Goal: Use online tool/utility: Utilize a website feature to perform a specific function

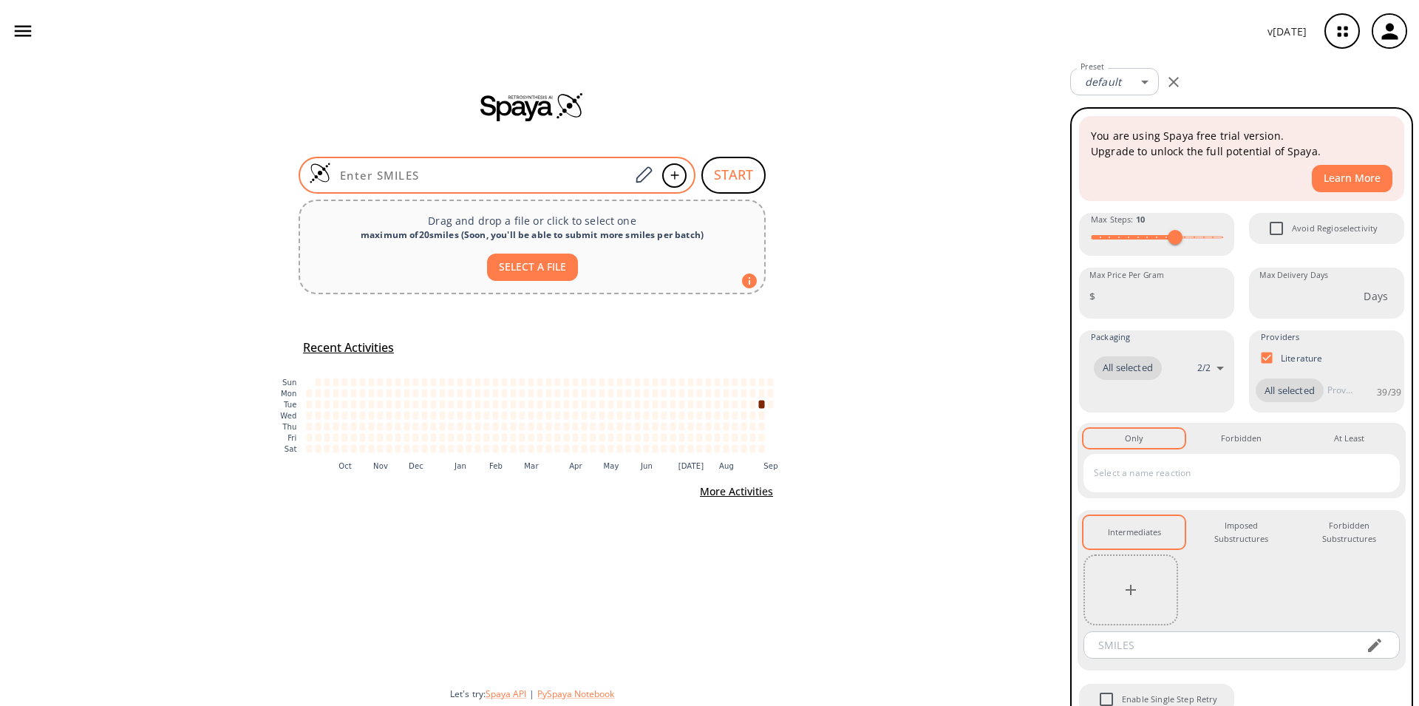
click at [352, 175] on input at bounding box center [480, 175] width 299 height 15
paste input "O=C1N(CC2Oc3ccc(Cl)cc3N2)C(=O)c2ccccc12"
type input "O=C1N(CC2Oc3ccc(Cl)cc3N2)C(=O)c2ccccc12"
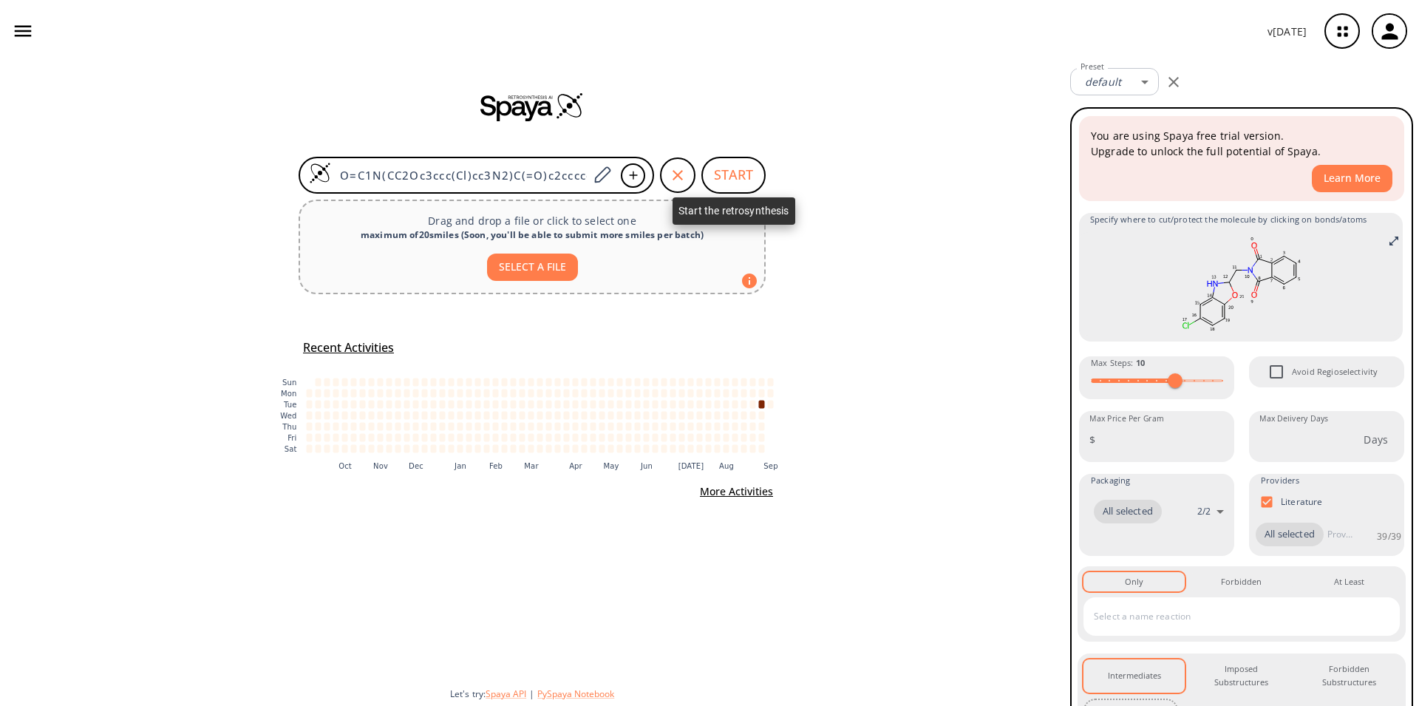
click at [741, 183] on button "START" at bounding box center [733, 175] width 64 height 37
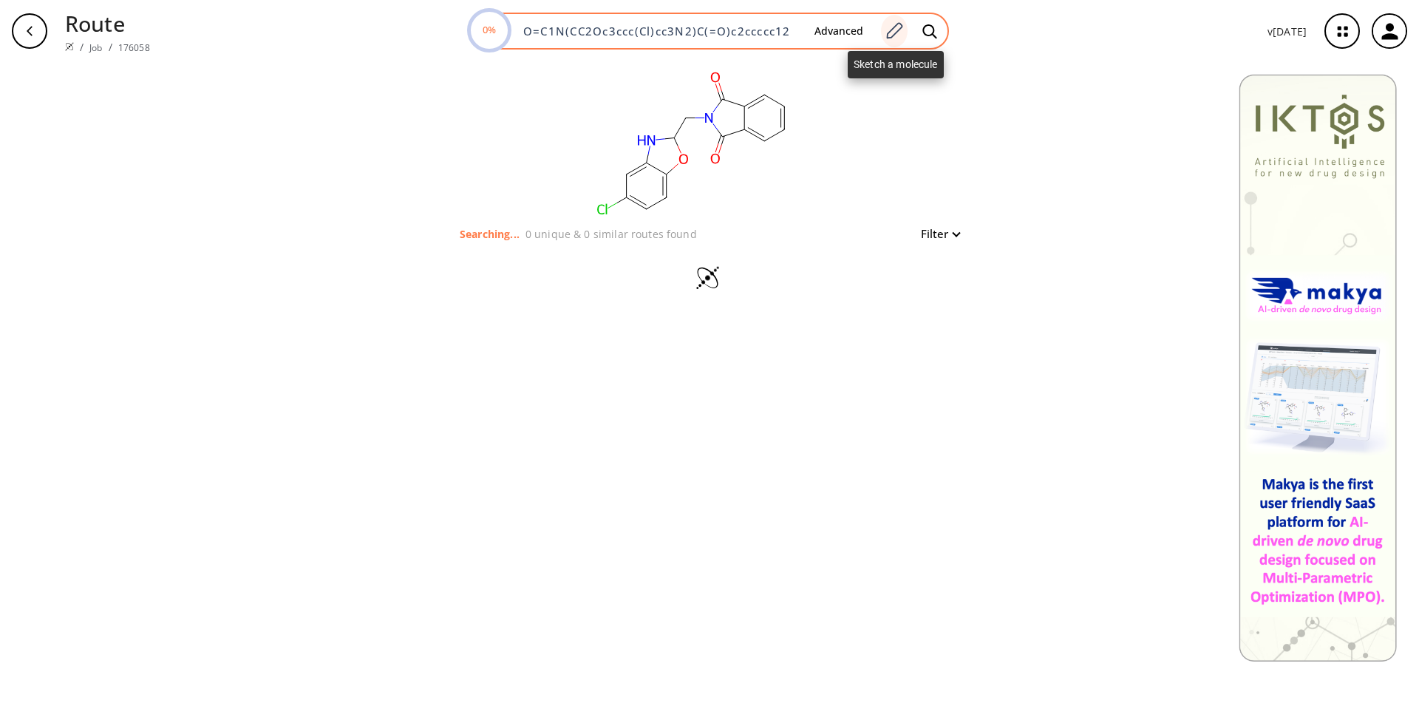
click at [902, 31] on icon at bounding box center [894, 30] width 20 height 19
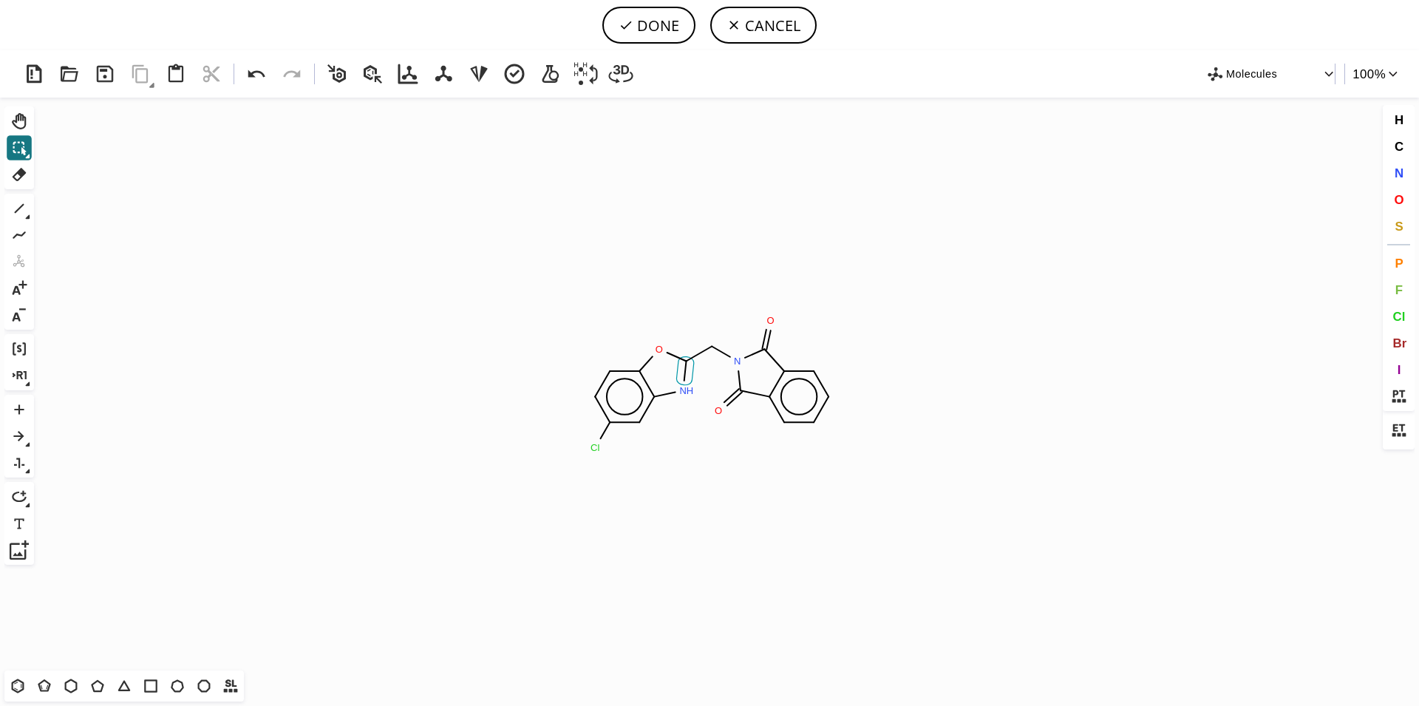
click at [687, 379] on icon at bounding box center [684, 371] width 17 height 28
click at [13, 210] on icon at bounding box center [19, 208] width 19 height 19
click at [687, 373] on icon at bounding box center [684, 371] width 17 height 28
click at [30, 215] on icon at bounding box center [27, 216] width 5 height 5
click at [72, 211] on icon at bounding box center [76, 209] width 16 height 16
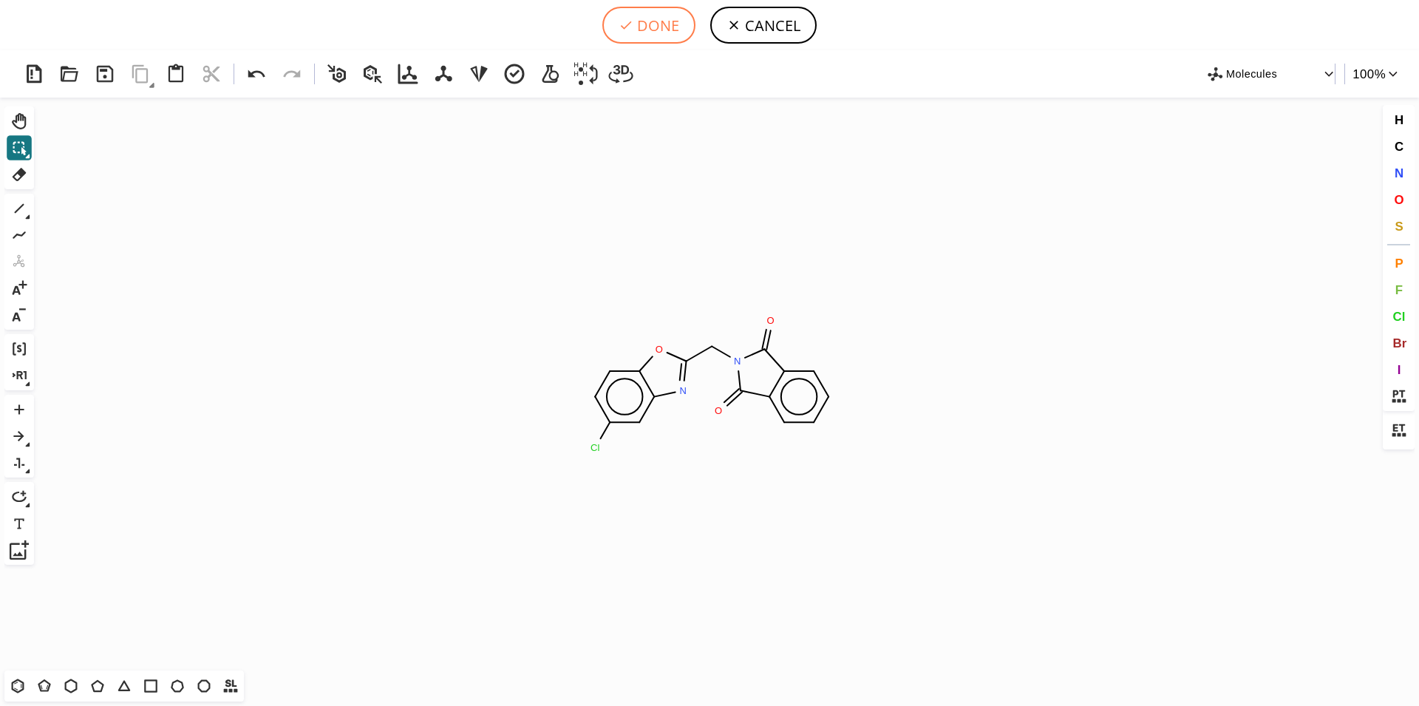
click at [673, 29] on button "DONE" at bounding box center [648, 25] width 93 height 37
type input "O=C1c2c(cccc2)C(=O)N1CC1=Nc2c(ccc(c2)Cl)O1"
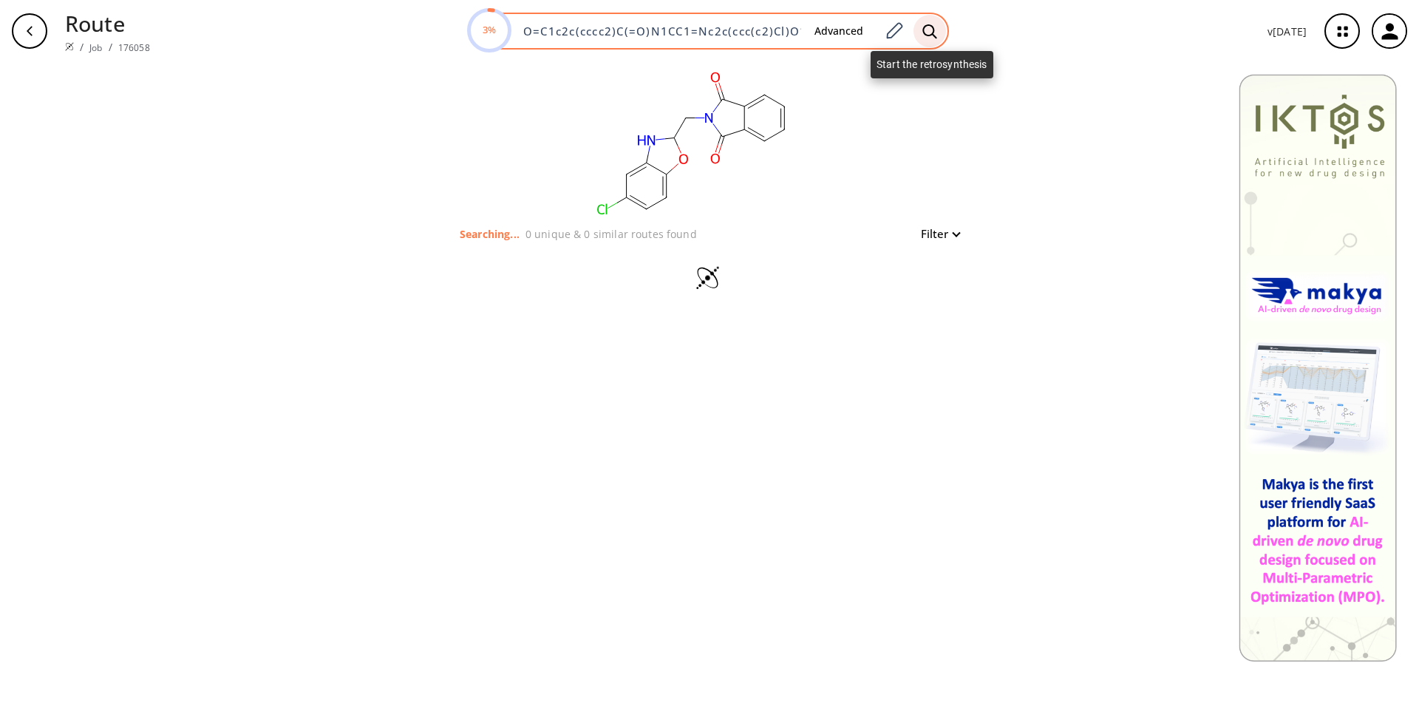
click at [937, 35] on icon at bounding box center [929, 32] width 15 height 16
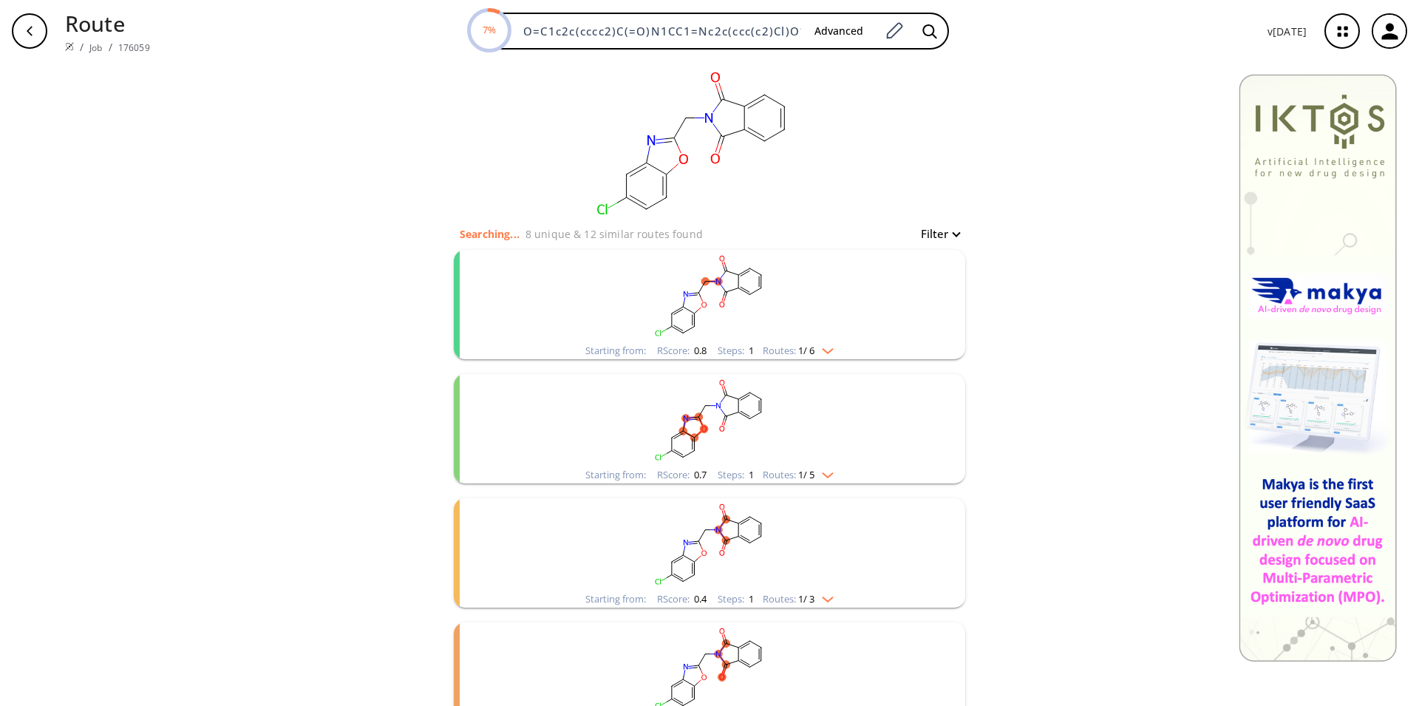
click at [762, 341] on rect "clusters" at bounding box center [709, 296] width 384 height 92
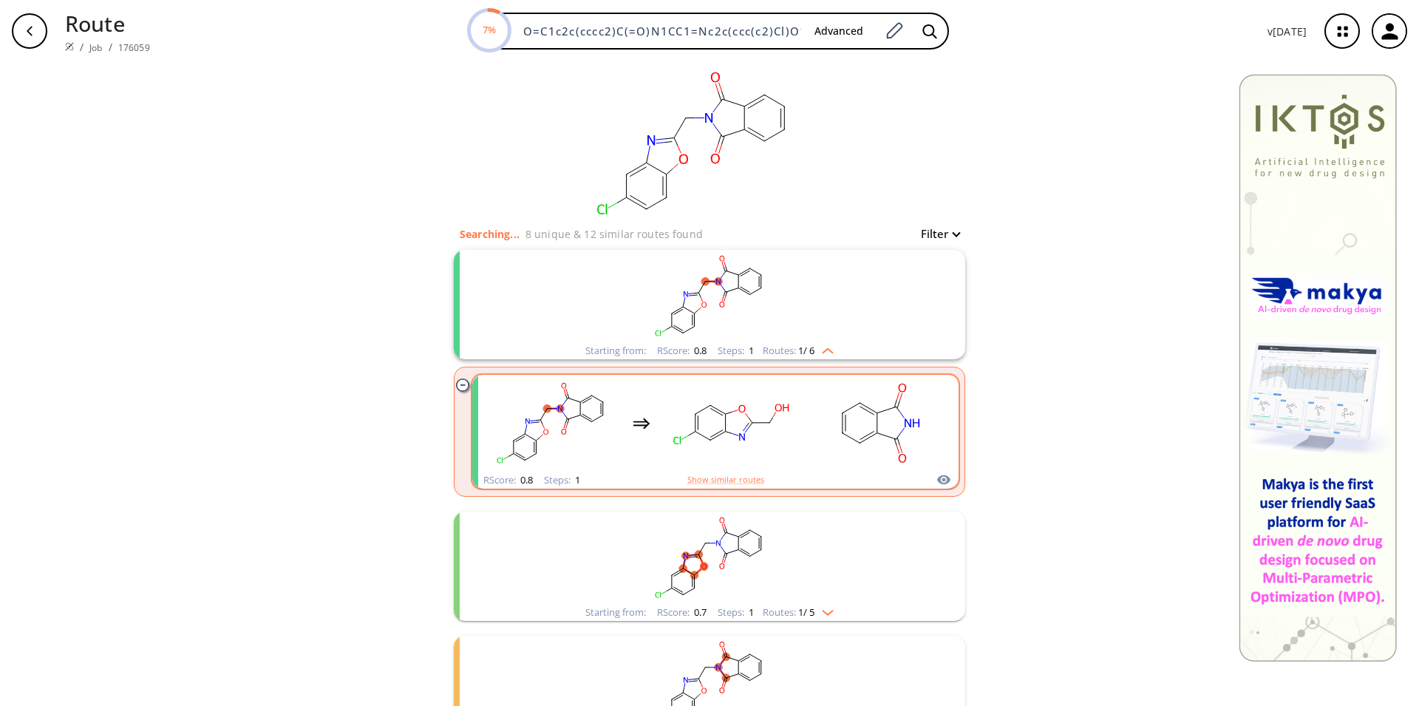
click at [761, 429] on rect "clusters" at bounding box center [731, 423] width 133 height 92
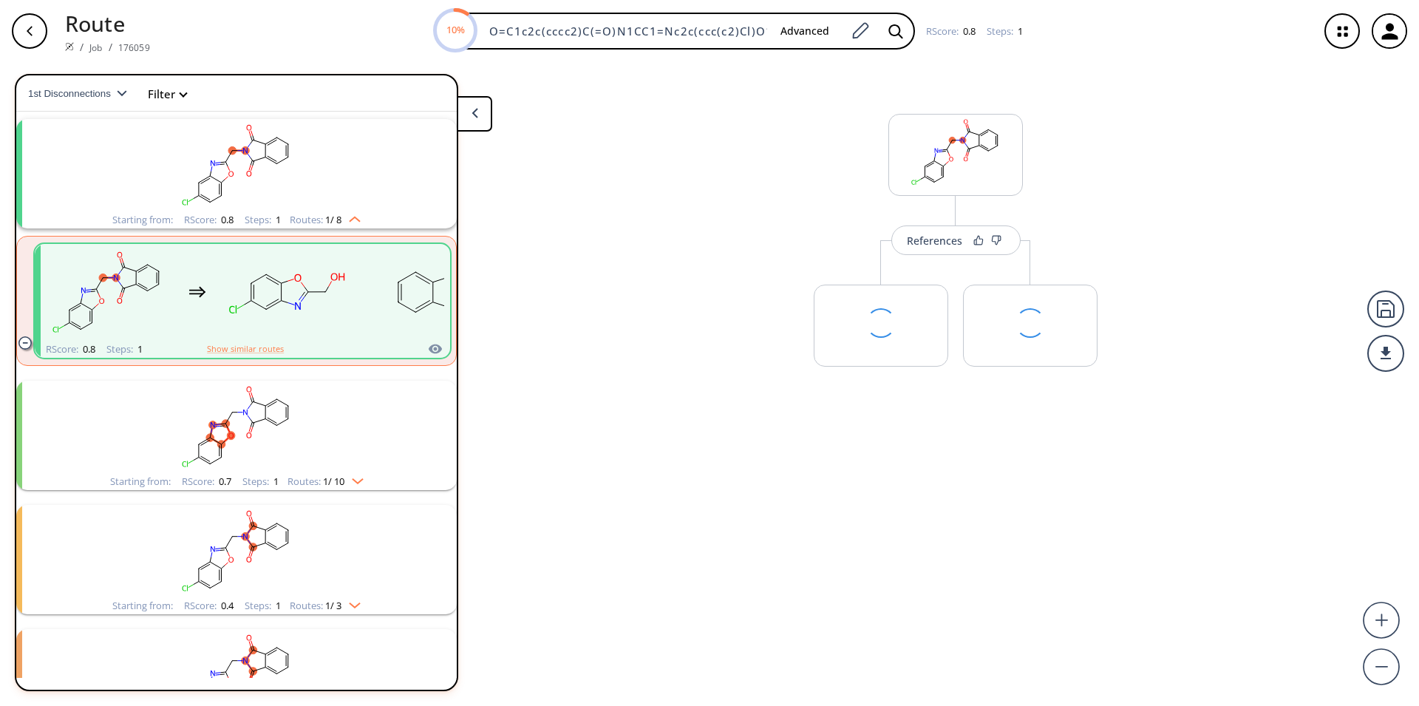
scroll to position [33, 0]
click at [952, 250] on button "References" at bounding box center [955, 240] width 129 height 30
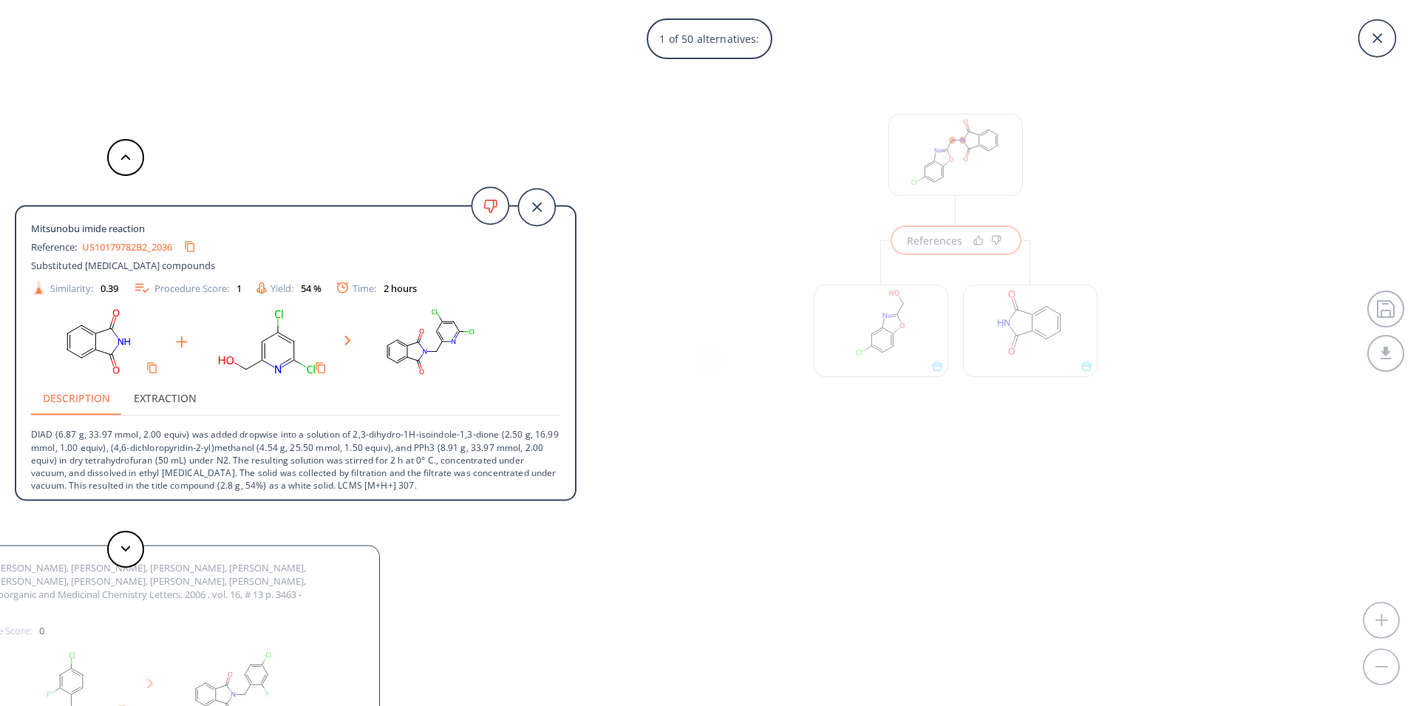
click at [112, 245] on link "US10179782B2_2036" at bounding box center [127, 247] width 90 height 10
click at [121, 557] on button at bounding box center [125, 549] width 37 height 37
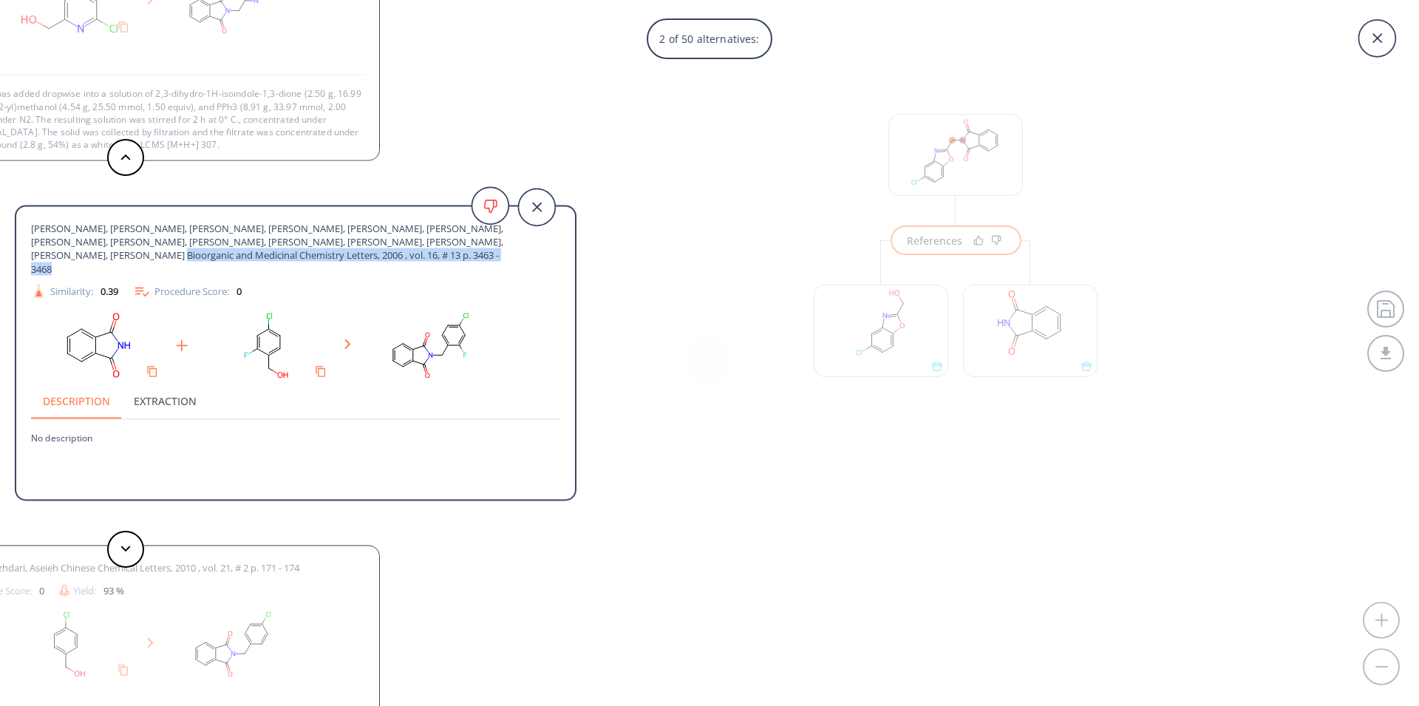
drag, startPoint x: 31, startPoint y: 252, endPoint x: 400, endPoint y: 260, distance: 368.9
click at [400, 260] on span "[PERSON_NAME], [PERSON_NAME], [PERSON_NAME], [PERSON_NAME], [PERSON_NAME], [PER…" at bounding box center [269, 249] width 476 height 54
copy span "Bioorganic and Medicinal Chemistry Letters, 2006 , vol. 16, # 13 p. 3463 - 3468"
click at [123, 553] on button at bounding box center [125, 549] width 37 height 37
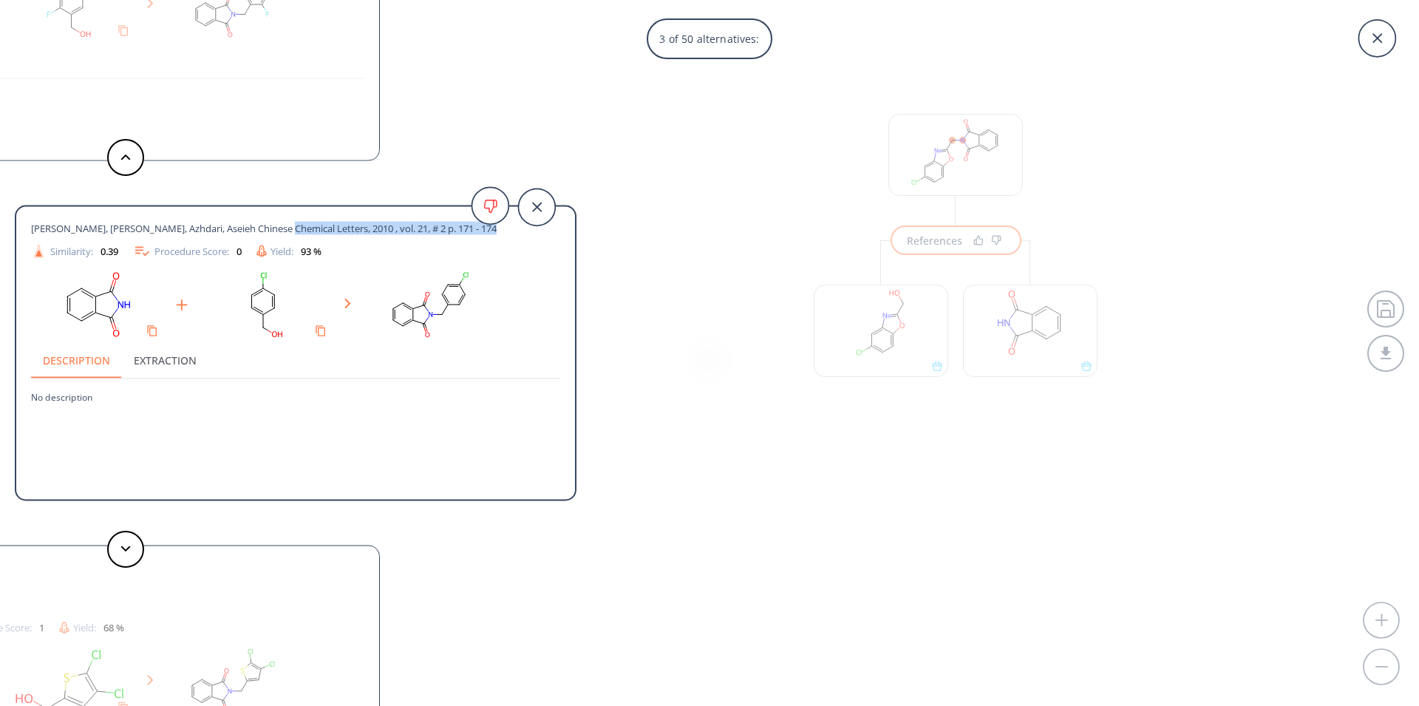
drag, startPoint x: 274, startPoint y: 225, endPoint x: 534, endPoint y: 224, distance: 259.4
click at [534, 224] on div "[PERSON_NAME], [PERSON_NAME], Azhdari, Aseieh Chinese Chemical Letters, 2010 , …" at bounding box center [295, 241] width 529 height 38
copy span "Chemical Letters, 2010 , vol. 21, # 2 p. 171 - 174"
click at [126, 551] on polygon at bounding box center [126, 548] width 10 height 6
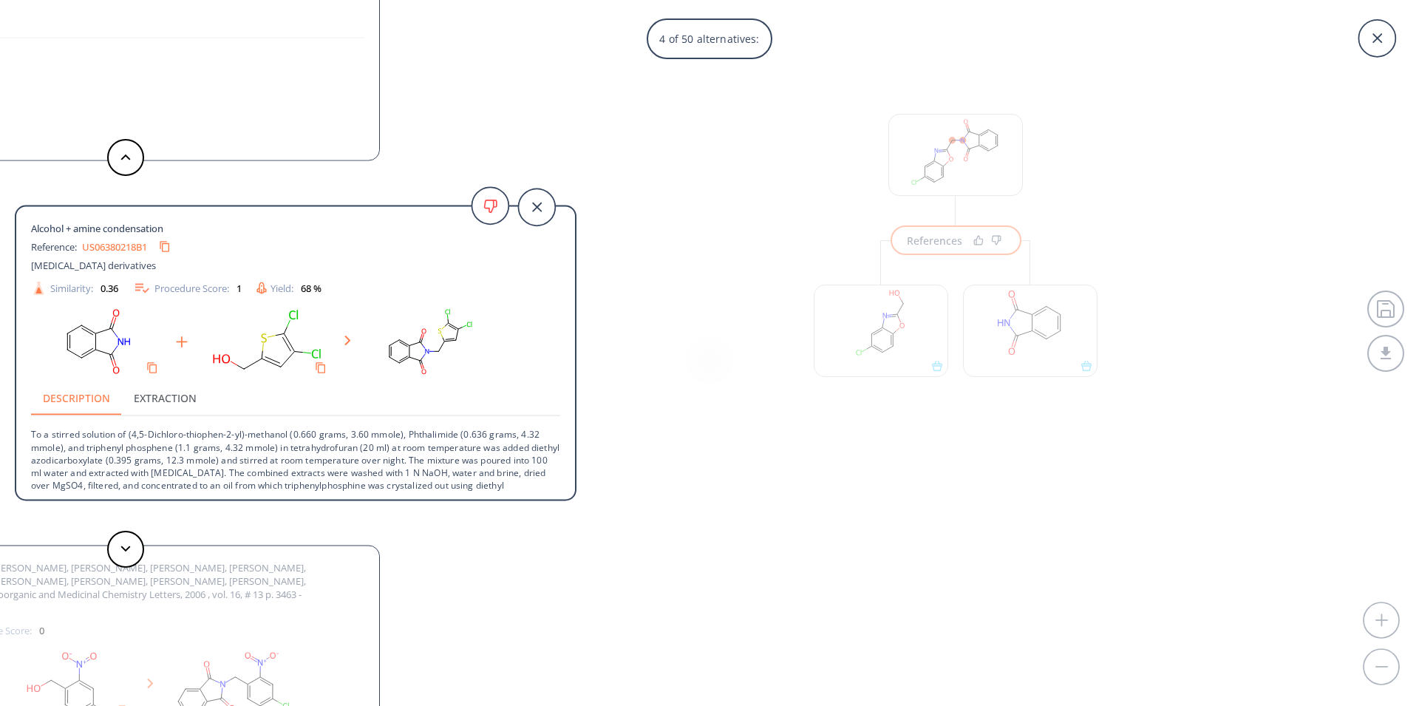
click at [115, 248] on link "US06380218B1" at bounding box center [114, 247] width 65 height 10
click at [117, 556] on button at bounding box center [125, 549] width 37 height 37
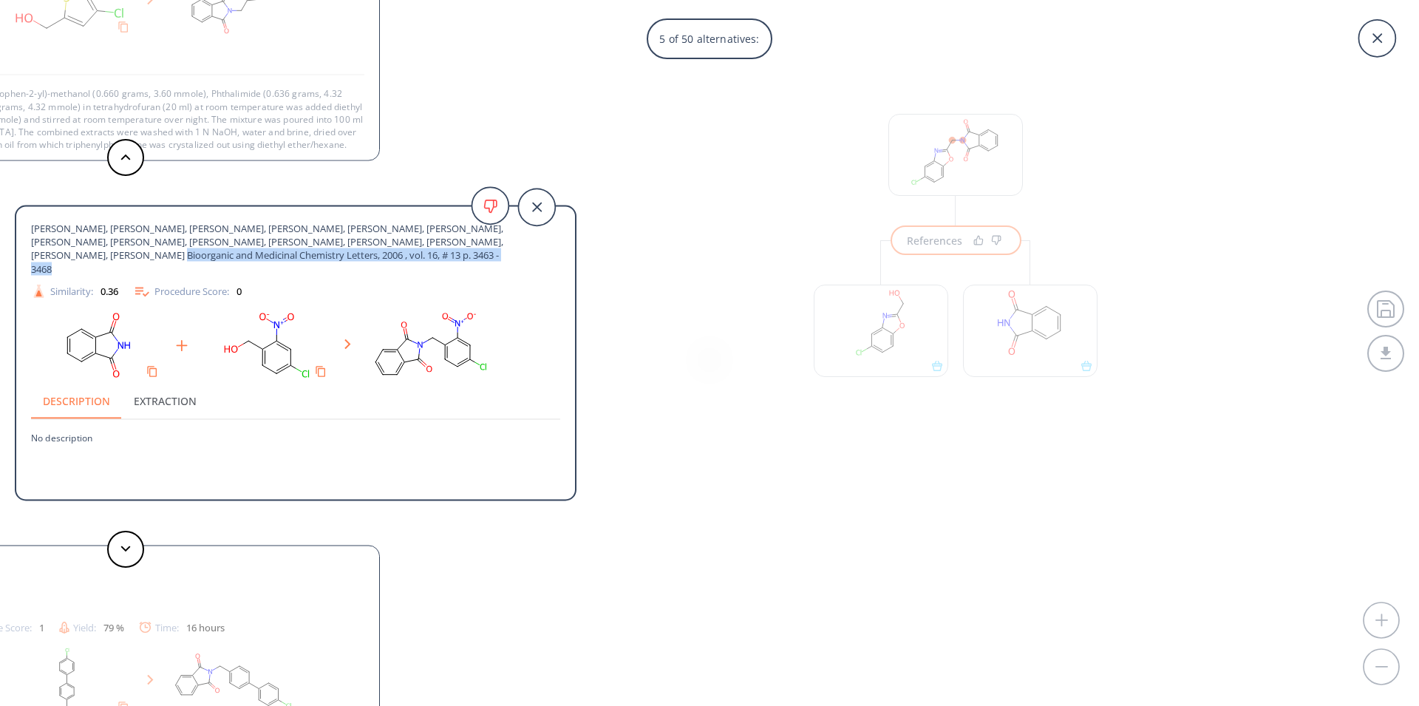
drag, startPoint x: 32, startPoint y: 254, endPoint x: 392, endPoint y: 254, distance: 359.9
click at [392, 254] on span "[PERSON_NAME], [PERSON_NAME], [PERSON_NAME], [PERSON_NAME], [PERSON_NAME], [PER…" at bounding box center [269, 249] width 476 height 54
copy span "Bioorganic and Medicinal Chemistry Letters, 2006 , vol. 16, # 13 p. 3463 - 3468"
click at [126, 548] on icon at bounding box center [125, 548] width 10 height 7
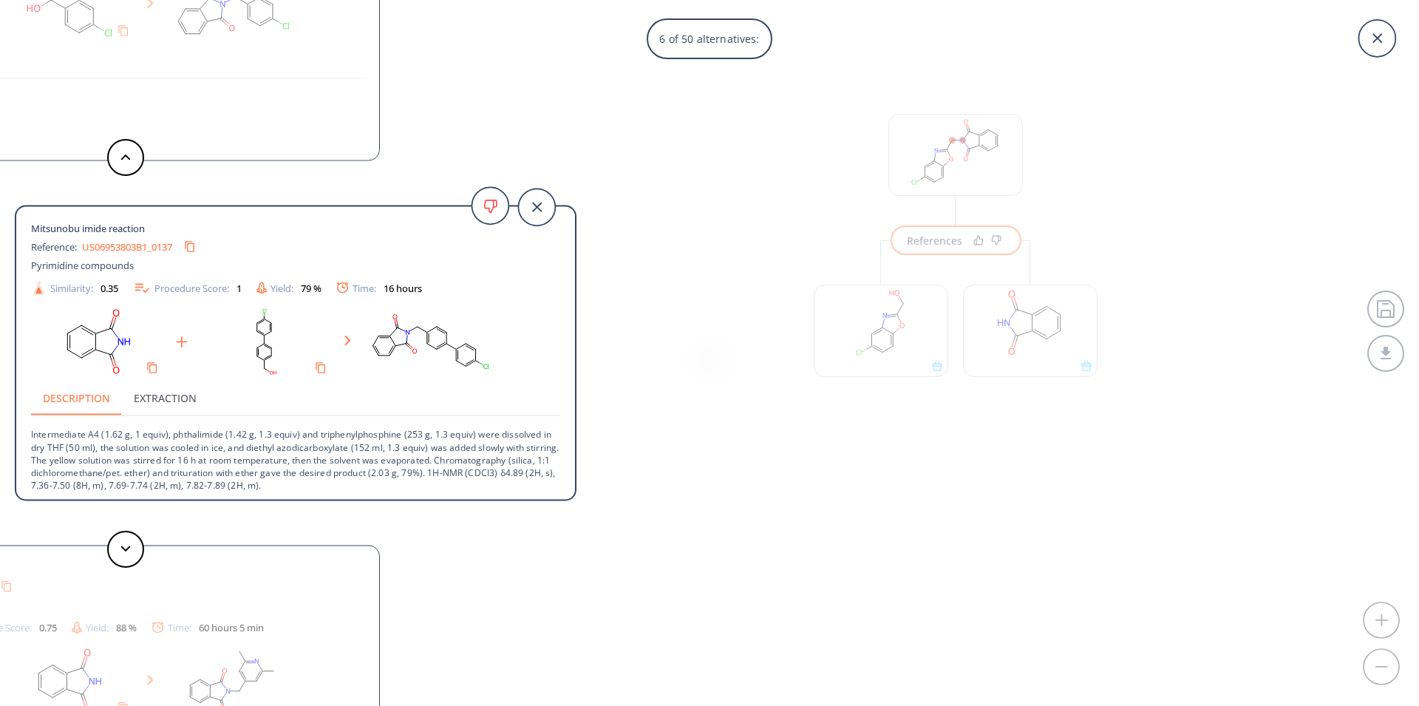
click at [121, 645] on div "Mitsunobu imide reaction Reference: WO2009147211A1_0171 New Compounds V Similar…" at bounding box center [99, 693] width 562 height 296
click at [120, 548] on button at bounding box center [125, 549] width 37 height 37
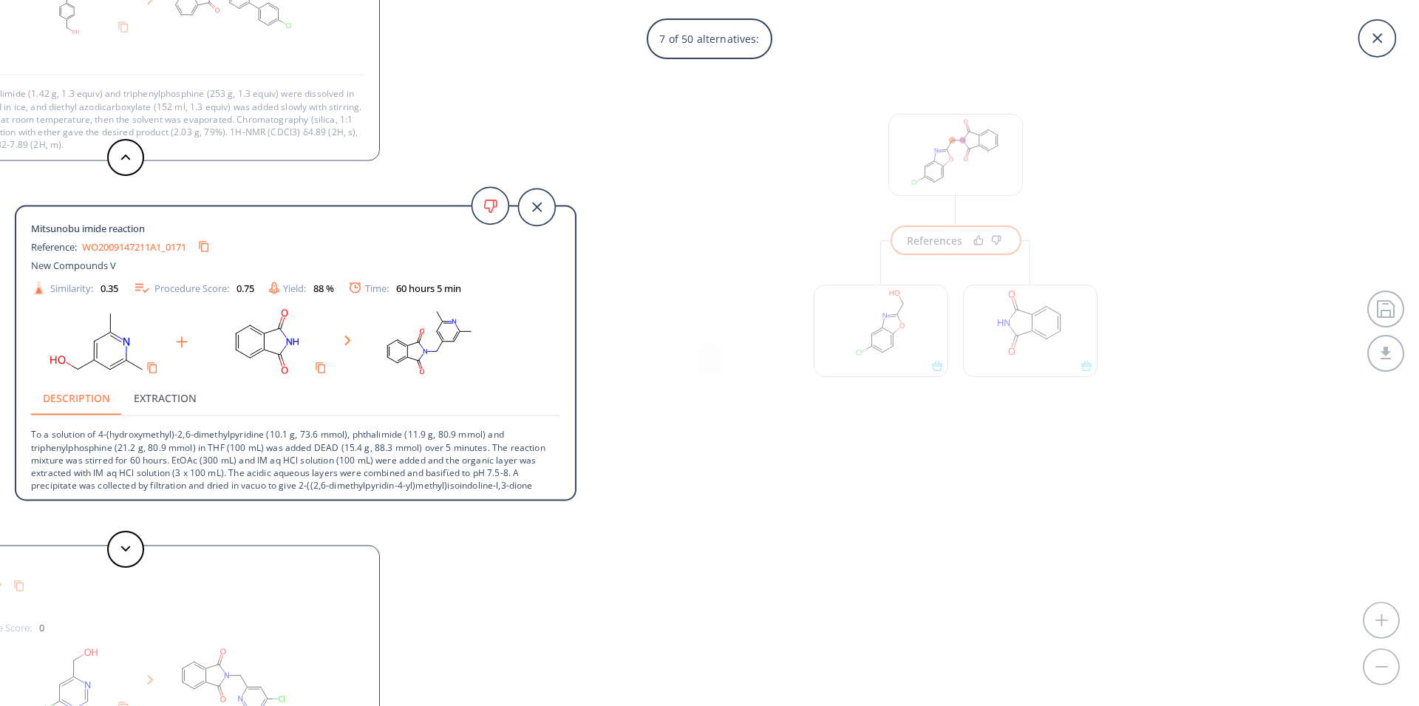
click at [129, 247] on link "WO2009147211A1_0171" at bounding box center [134, 247] width 104 height 10
